Goal: Task Accomplishment & Management: Manage account settings

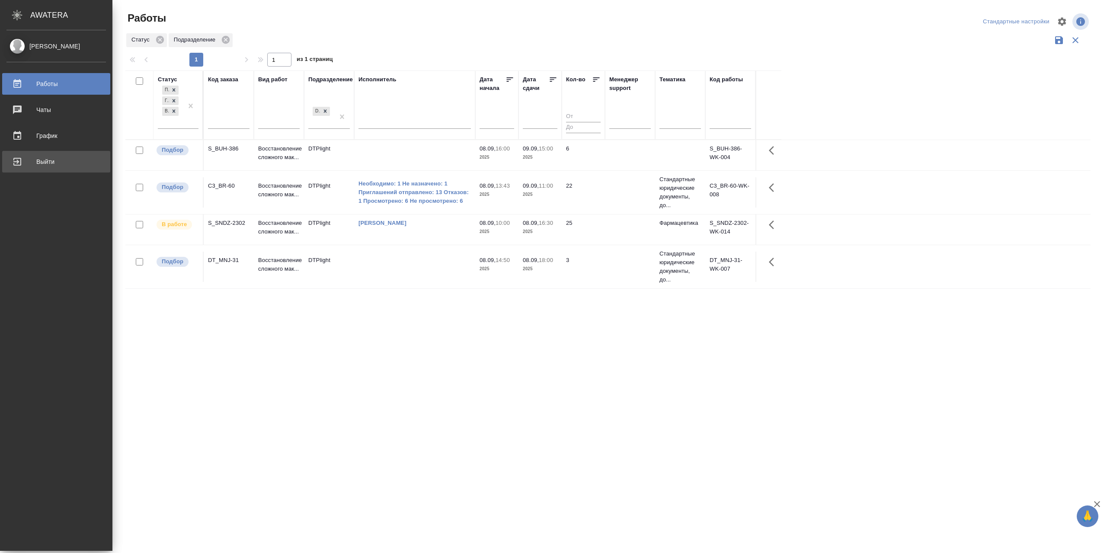
click at [25, 160] on div "Выйти" at bounding box center [55, 161] width 99 height 13
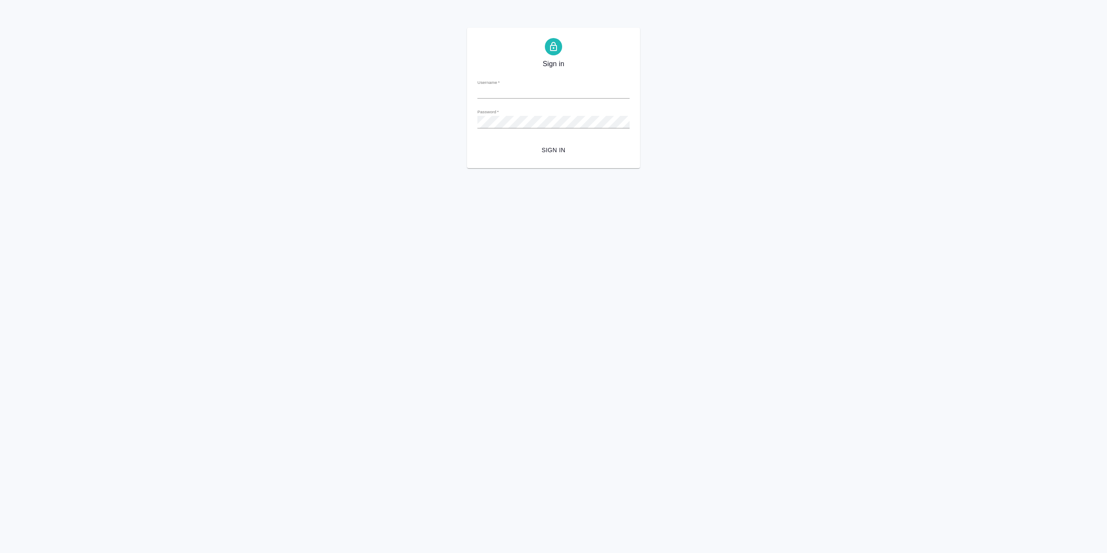
type input "r.sarkhatov@awatera.com"
click at [532, 153] on span "Sign in" at bounding box center [554, 150] width 138 height 11
